Goal: Task Accomplishment & Management: Complete application form

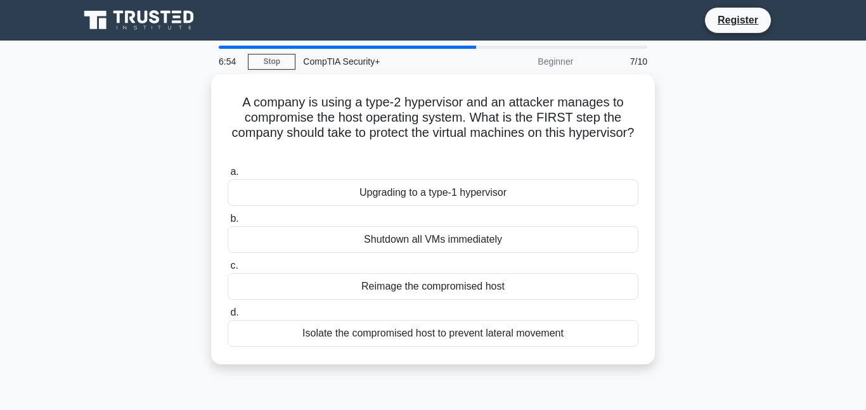
click at [493, 172] on label "a. Upgrading to a type-1 hypervisor" at bounding box center [433, 185] width 411 height 42
click at [228, 172] on input "a. Upgrading to a type-1 hypervisor" at bounding box center [228, 172] width 0 height 8
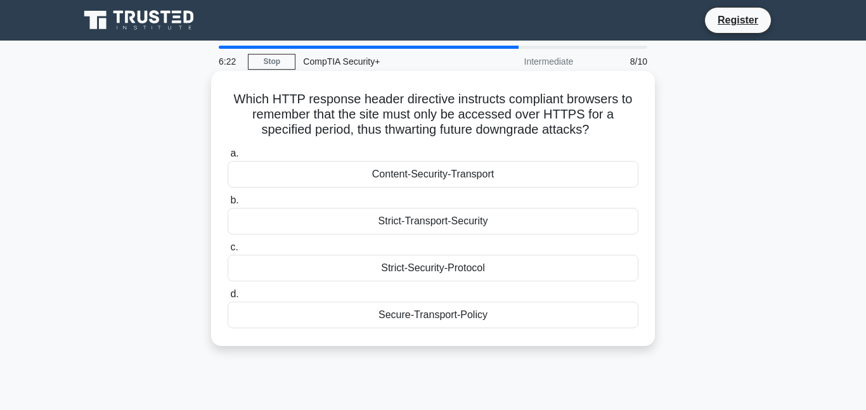
click at [616, 150] on label "a. Content-Security-Transport" at bounding box center [433, 167] width 411 height 42
click at [228, 150] on input "a. Content-Security-Transport" at bounding box center [228, 154] width 0 height 8
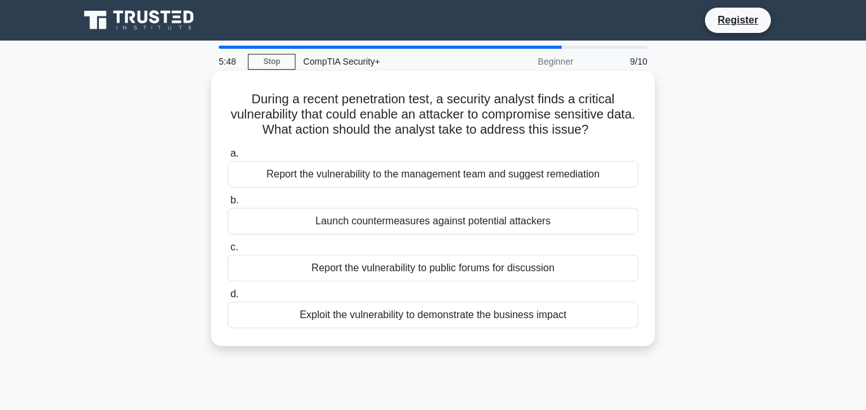
click at [457, 175] on div "Report the vulnerability to the management team and suggest remediation" at bounding box center [433, 174] width 411 height 27
click at [228, 158] on input "a. Report the vulnerability to the management team and suggest remediation" at bounding box center [228, 154] width 0 height 8
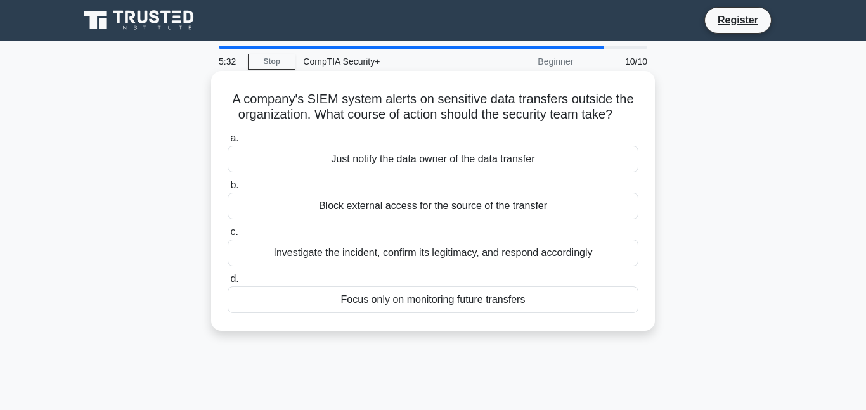
click at [603, 256] on div "Investigate the incident, confirm its legitimacy, and respond accordingly" at bounding box center [433, 253] width 411 height 27
click at [228, 237] on input "c. Investigate the incident, confirm its legitimacy, and respond accordingly" at bounding box center [228, 232] width 0 height 8
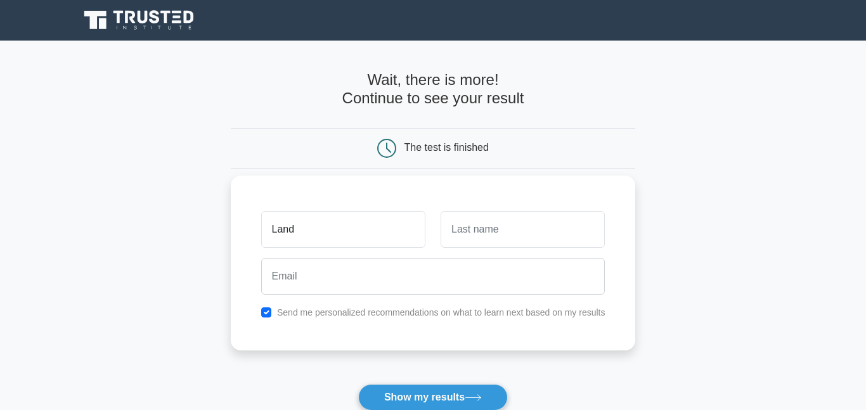
type input "Land"
click at [551, 232] on input "text" at bounding box center [523, 229] width 164 height 37
type input "Price"
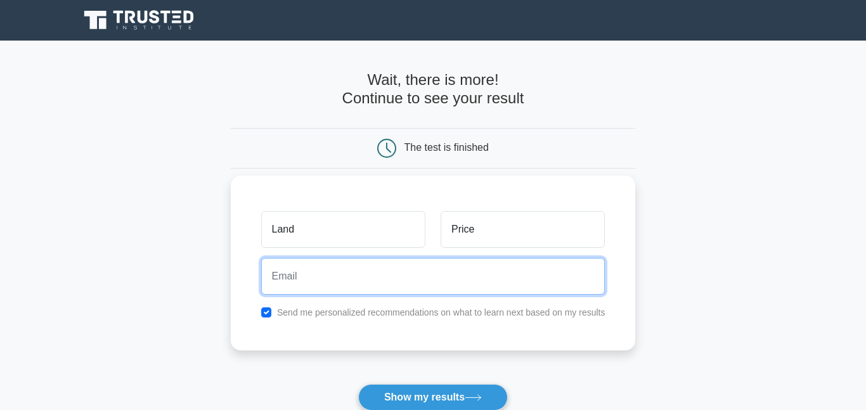
click at [536, 270] on input "email" at bounding box center [433, 276] width 344 height 37
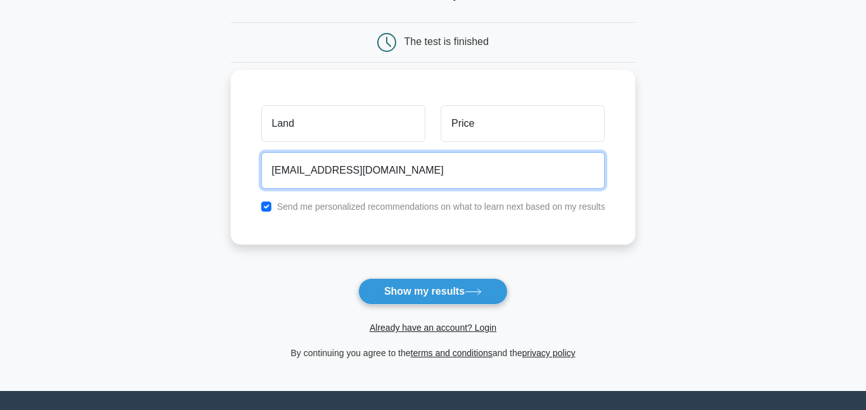
scroll to position [105, 0]
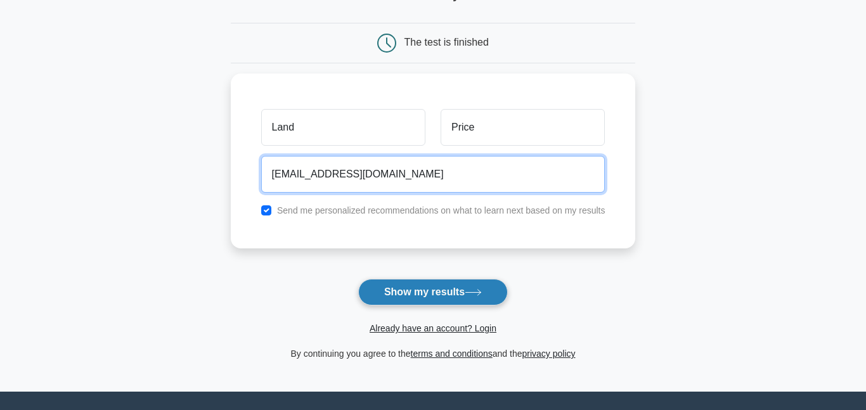
type input "pricleel@clintonsd.org"
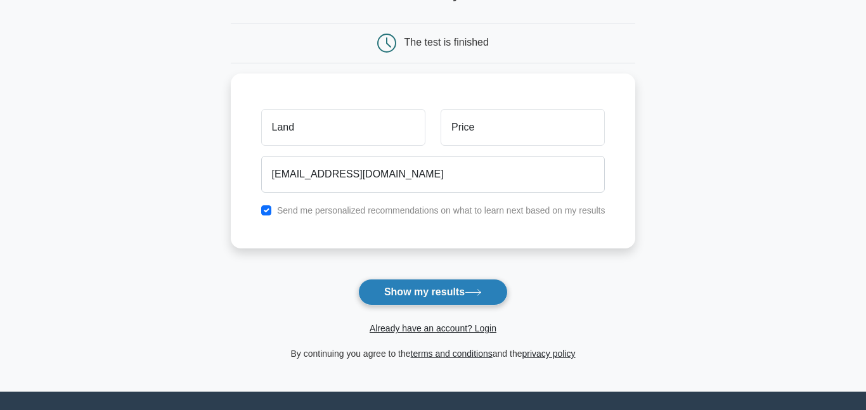
click at [476, 297] on button "Show my results" at bounding box center [433, 292] width 150 height 27
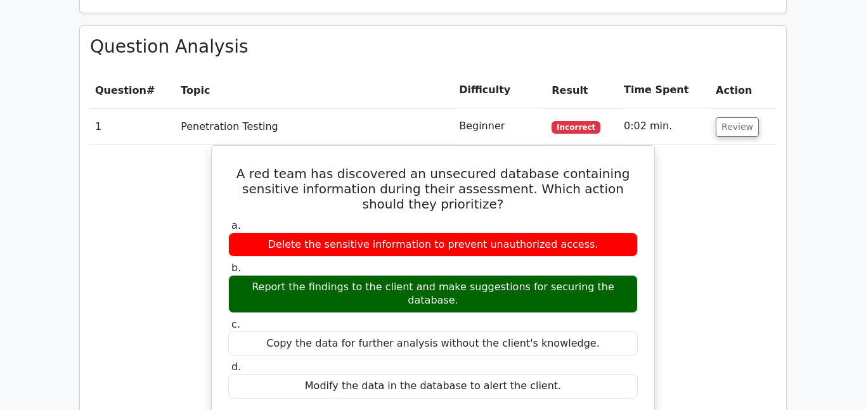
scroll to position [1032, 0]
